Goal: Communication & Community: Answer question/provide support

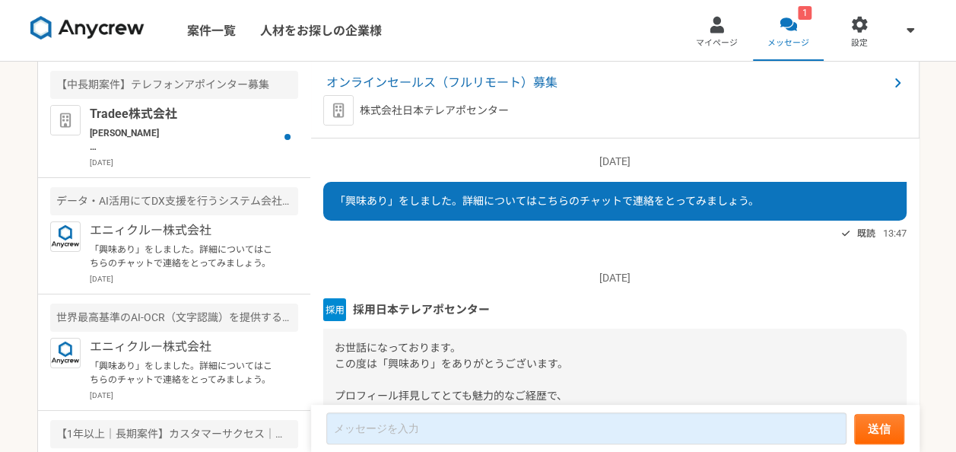
scroll to position [200, 0]
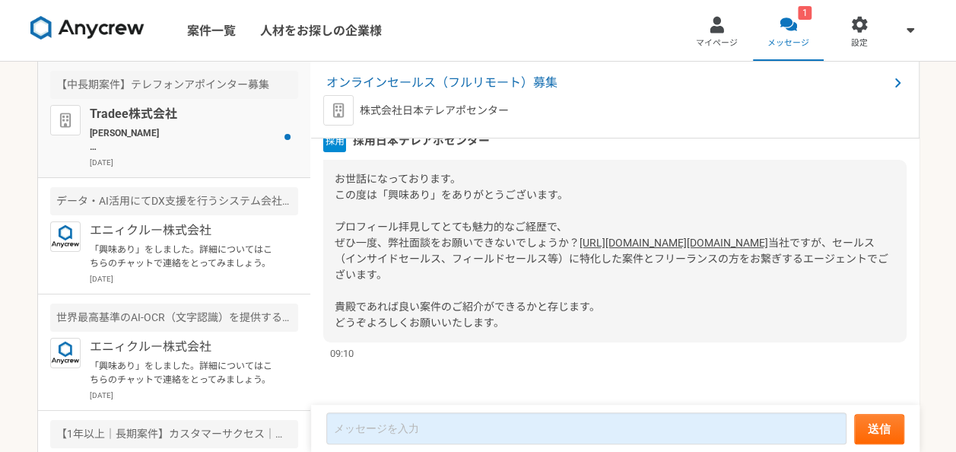
click at [202, 128] on p "[PERSON_NAME] お世話になっております。 夜分遅くに申し訳ございません。 ご連絡ありがとうございます。 先日お伺いした際、個人事業主としてご活動さ…" at bounding box center [184, 139] width 188 height 27
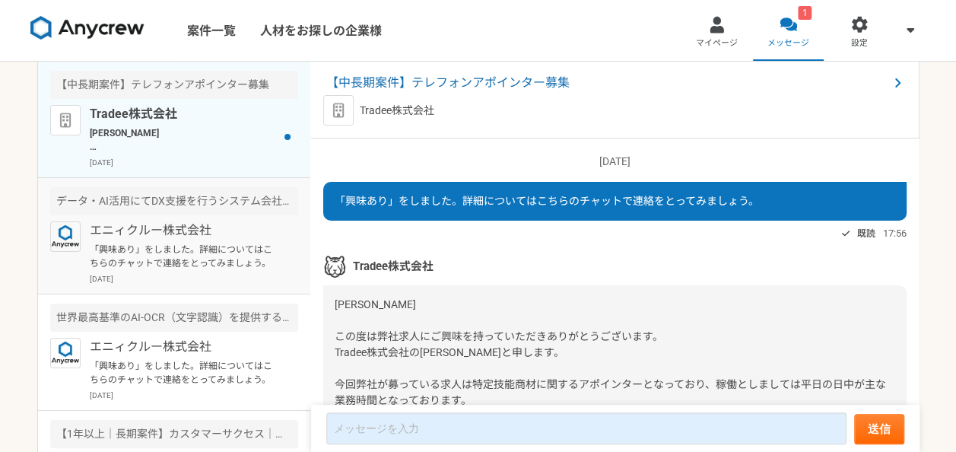
scroll to position [2479, 0]
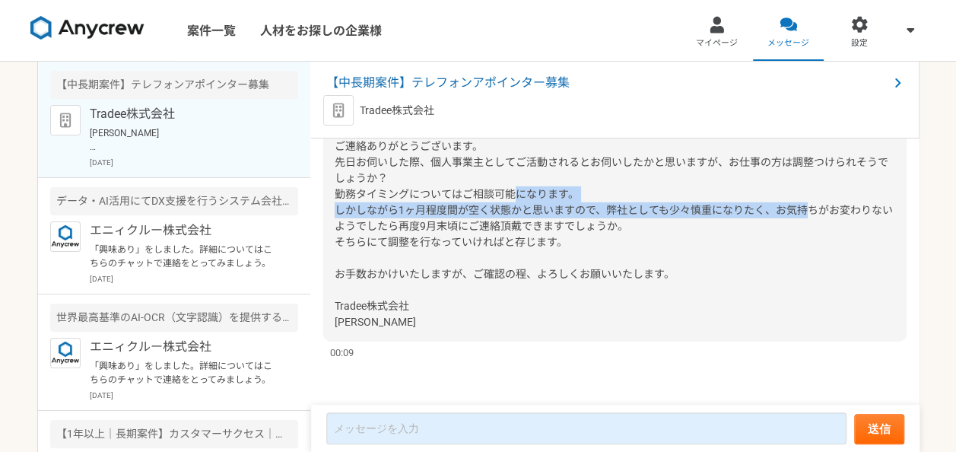
drag, startPoint x: 366, startPoint y: 211, endPoint x: 365, endPoint y: 221, distance: 9.9
click at [365, 221] on span "[PERSON_NAME] お世話になっております。 夜分遅くに申し訳ございません。 ご連絡ありがとうございます。 先日お伺いした際、個人事業主としてご活動さ…" at bounding box center [614, 202] width 558 height 252
click at [361, 210] on span "[PERSON_NAME] お世話になっております。 夜分遅くに申し訳ございません。 ご連絡ありがとうございます。 先日お伺いした際、個人事業主としてご活動さ…" at bounding box center [614, 202] width 558 height 252
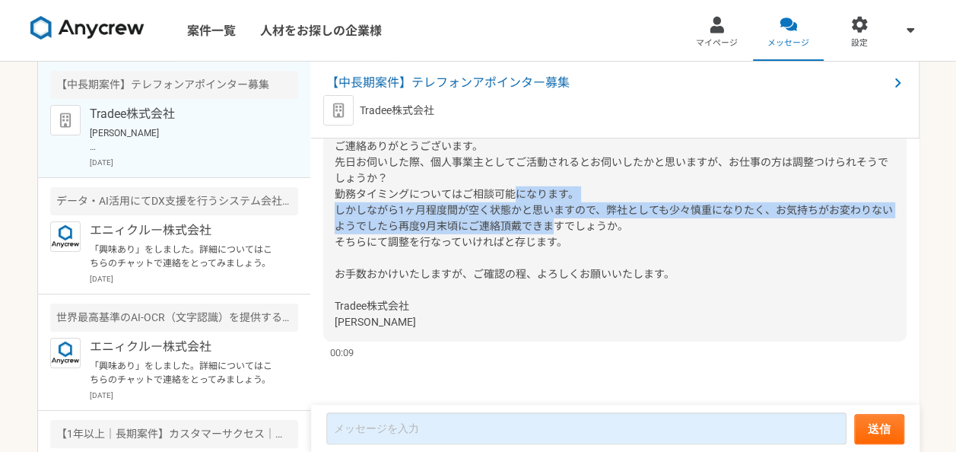
drag, startPoint x: 361, startPoint y: 213, endPoint x: 360, endPoint y: 236, distance: 22.8
click at [360, 236] on span "[PERSON_NAME] お世話になっております。 夜分遅くに申し訳ございません。 ご連絡ありがとうございます。 先日お伺いした際、個人事業主としてご活動さ…" at bounding box center [614, 202] width 558 height 252
click at [360, 237] on span "[PERSON_NAME] お世話になっております。 夜分遅くに申し訳ございません。 ご連絡ありがとうございます。 先日お伺いした際、個人事業主としてご活動さ…" at bounding box center [614, 202] width 558 height 252
click at [359, 232] on span "[PERSON_NAME] お世話になっております。 夜分遅くに申し訳ございません。 ご連絡ありがとうございます。 先日お伺いした際、個人事業主としてご活動さ…" at bounding box center [614, 202] width 558 height 252
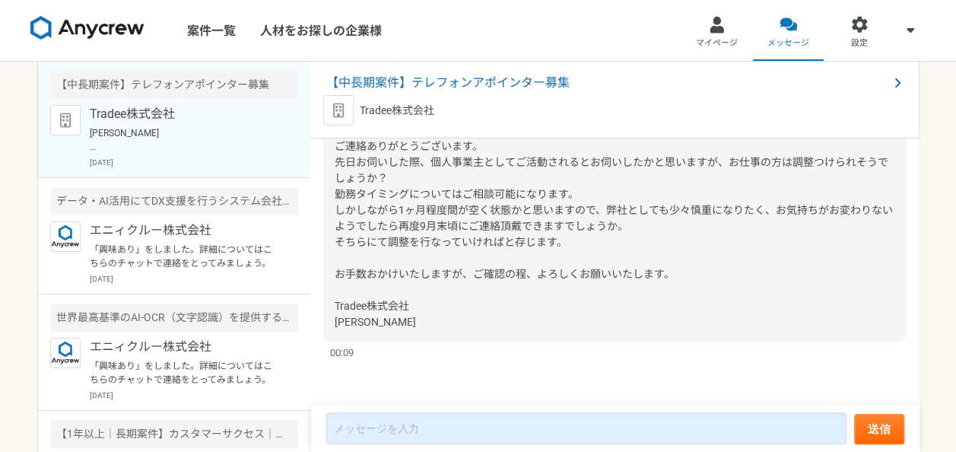
drag, startPoint x: 359, startPoint y: 220, endPoint x: 360, endPoint y: 232, distance: 12.2
click at [360, 232] on span "[PERSON_NAME] お世話になっております。 夜分遅くに申し訳ございません。 ご連絡ありがとうございます。 先日お伺いした際、個人事業主としてご活動さ…" at bounding box center [614, 202] width 558 height 252
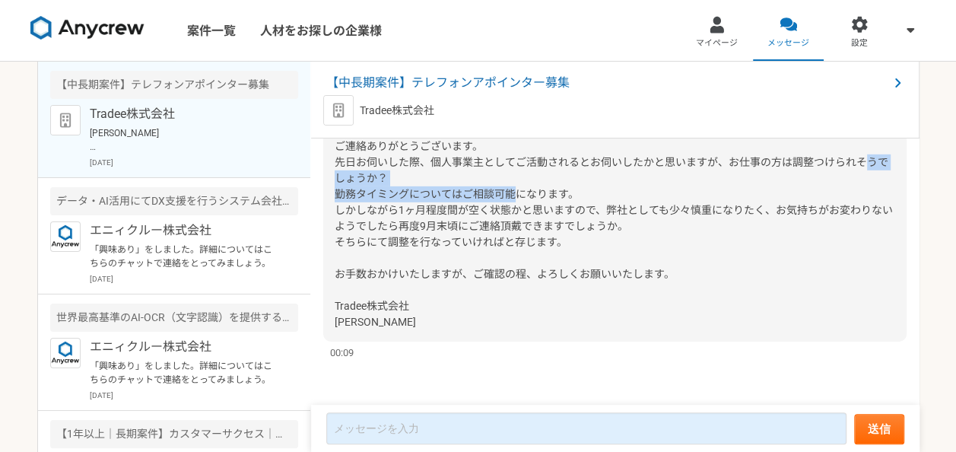
drag, startPoint x: 357, startPoint y: 195, endPoint x: 361, endPoint y: 205, distance: 11.3
click at [361, 205] on span "[PERSON_NAME] お世話になっております。 夜分遅くに申し訳ございません。 ご連絡ありがとうございます。 先日お伺いした際、個人事業主としてご活動さ…" at bounding box center [614, 202] width 558 height 252
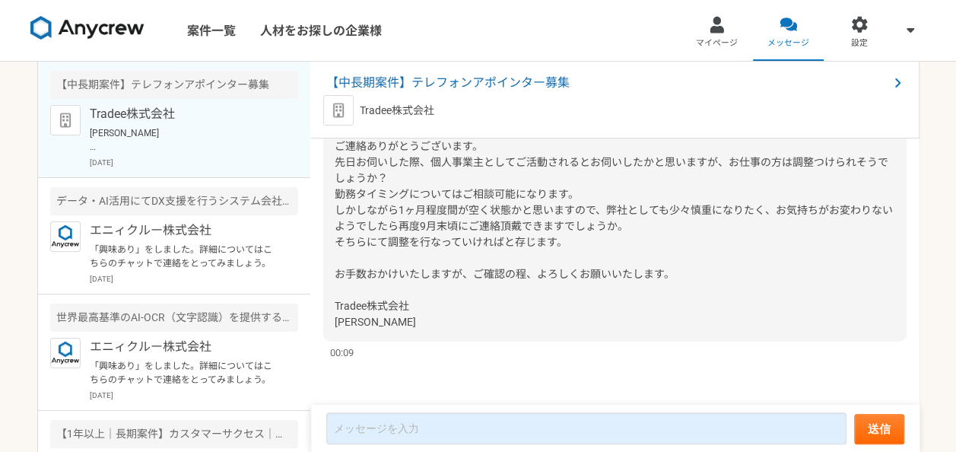
drag, startPoint x: 361, startPoint y: 205, endPoint x: 386, endPoint y: 221, distance: 28.7
click at [386, 220] on div "[PERSON_NAME] お世話になっております。 夜分遅くに申し訳ございません。 ご連絡ありがとうございます。 先日お伺いした際、個人事業主としてご活動さ…" at bounding box center [614, 202] width 583 height 278
drag, startPoint x: 357, startPoint y: 329, endPoint x: 334, endPoint y: 310, distance: 30.3
click at [334, 310] on div "[PERSON_NAME] お世話になっております。 夜分遅くに申し訳ございません。 ご連絡ありがとうございます。 先日お伺いした際、個人事業主としてご活動さ…" at bounding box center [614, 202] width 583 height 278
copy span "Tradee株式会社 [PERSON_NAME]"
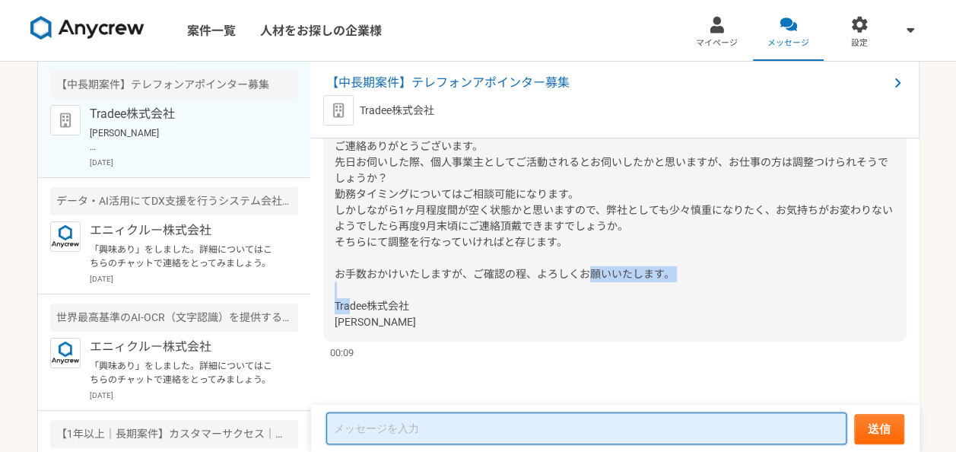
drag, startPoint x: 334, startPoint y: 310, endPoint x: 342, endPoint y: 424, distance: 115.2
click at [342, 424] on textarea at bounding box center [586, 428] width 520 height 32
paste textarea "Tradee株式会社 [PERSON_NAME]"
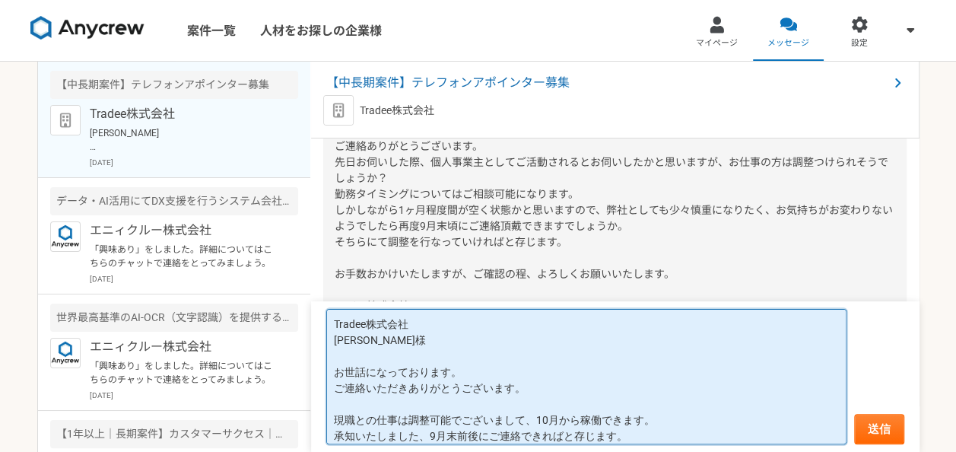
scroll to position [31, 0]
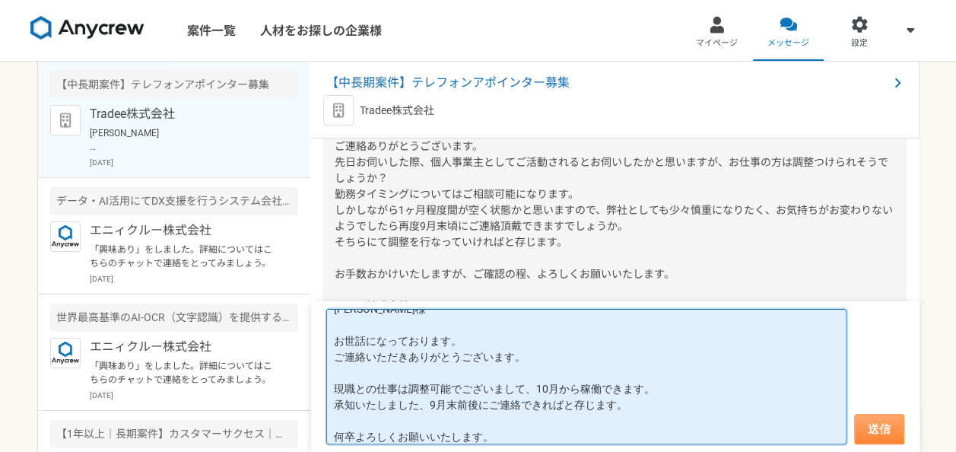
type textarea "Tradee株式会社 [PERSON_NAME]様 お世話になっております。 ご連絡いただきありがとうございます。 現職との仕事は調整可能でございまして、10…"
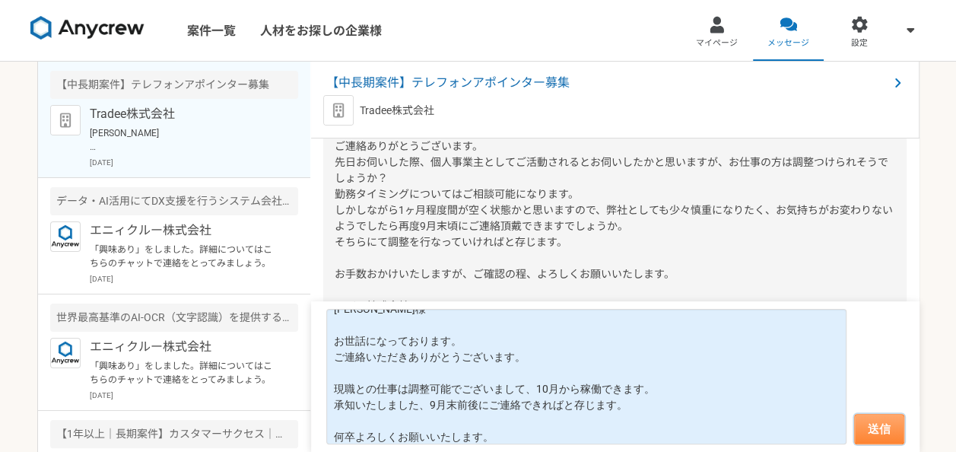
click at [884, 440] on button "送信" at bounding box center [879, 429] width 50 height 30
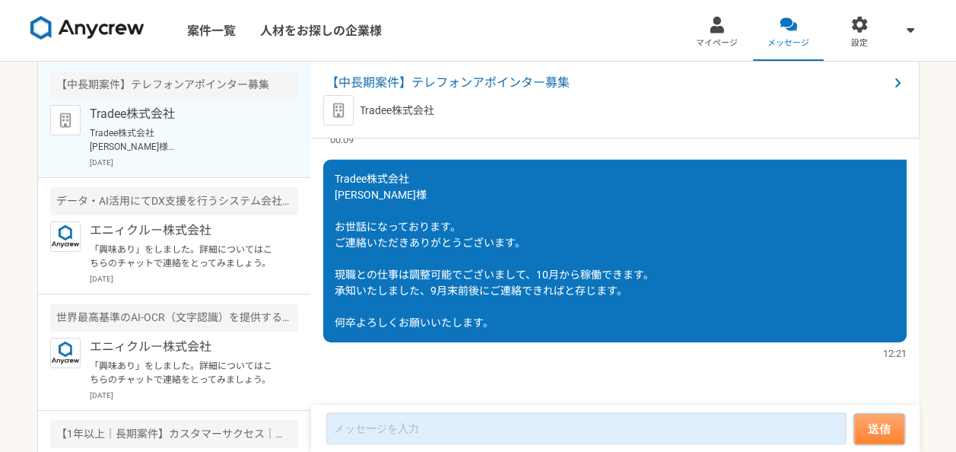
scroll to position [2619, 0]
